Goal: Check status: Check status

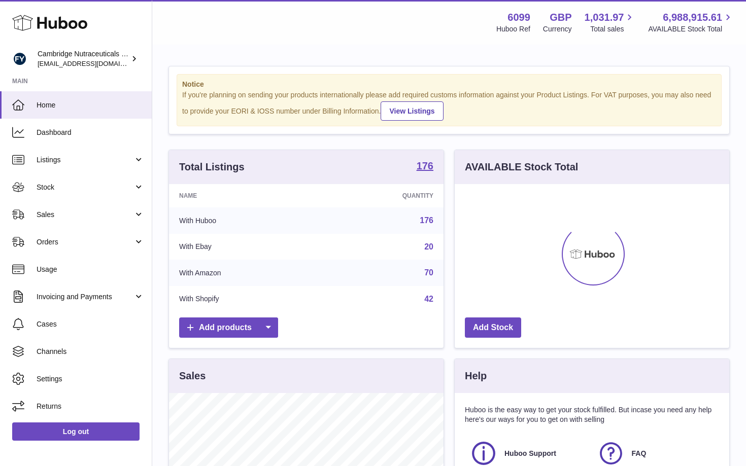
scroll to position [158, 274]
click at [78, 190] on span "Stock" at bounding box center [85, 188] width 97 height 10
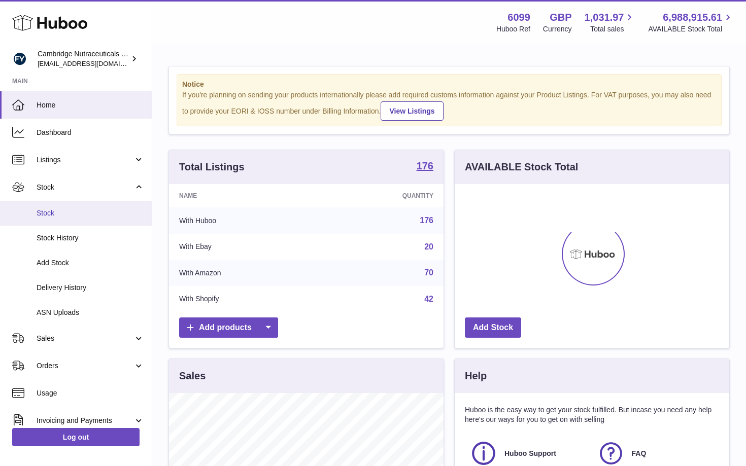
click at [57, 214] on span "Stock" at bounding box center [91, 213] width 108 height 10
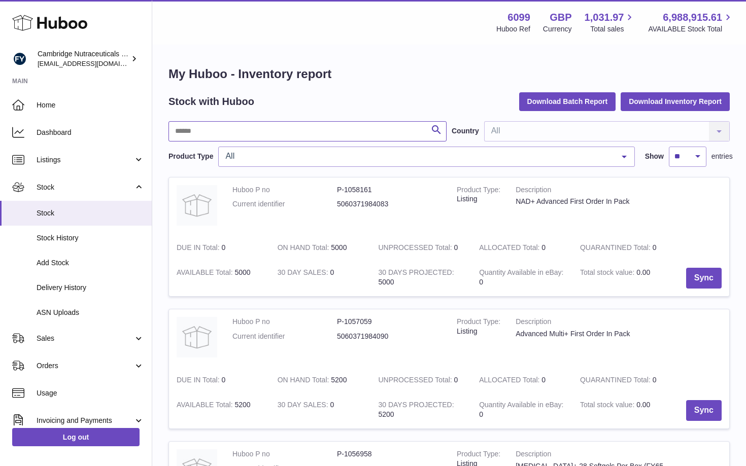
click at [245, 139] on input "text" at bounding box center [307, 131] width 278 height 20
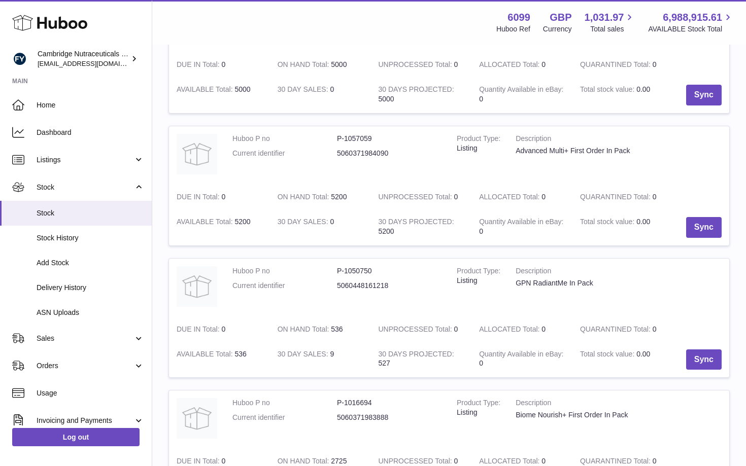
scroll to position [179, 0]
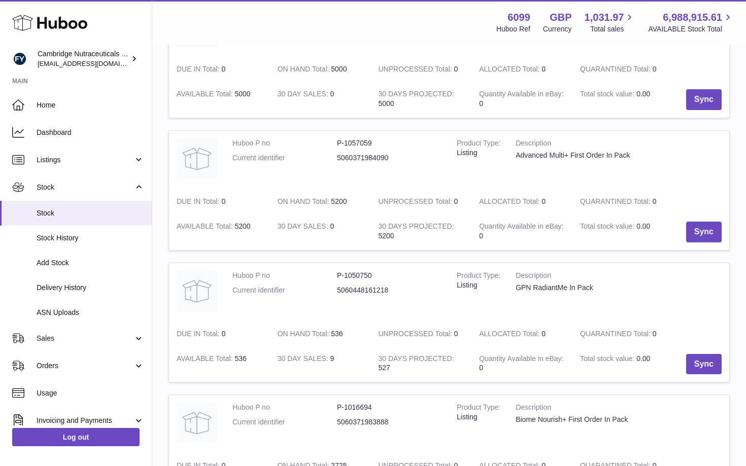
type input "*******"
click at [614, 156] on div "Advanced Multi+ First Order In Pack" at bounding box center [597, 156] width 164 height 10
copy tr "Advanced Multi+ First Order In Pack"
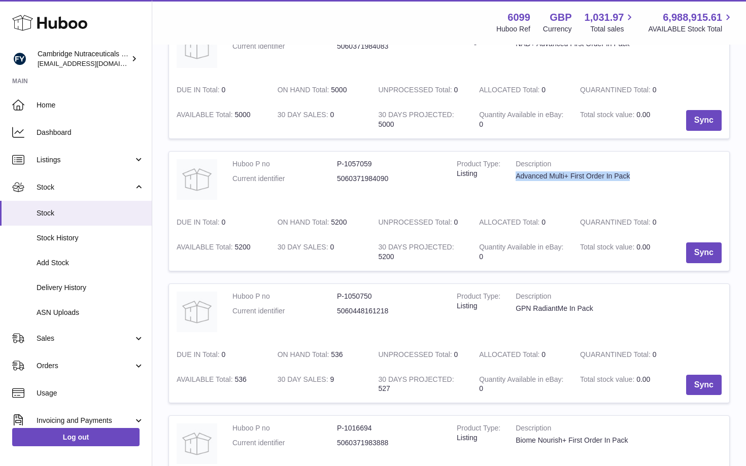
scroll to position [24, 0]
